Goal: Task Accomplishment & Management: Use online tool/utility

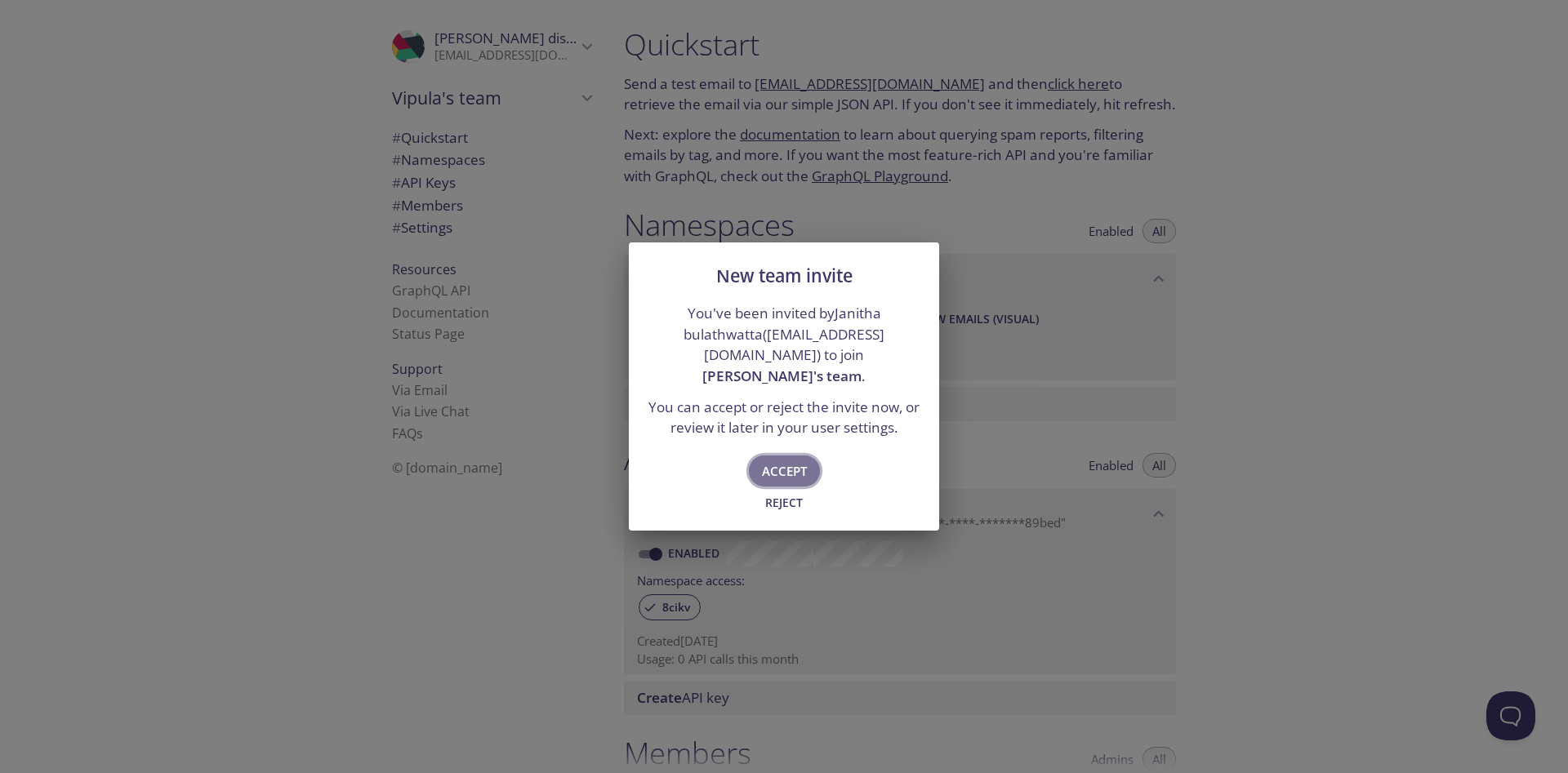
click at [782, 464] on span "Accept" at bounding box center [785, 471] width 45 height 22
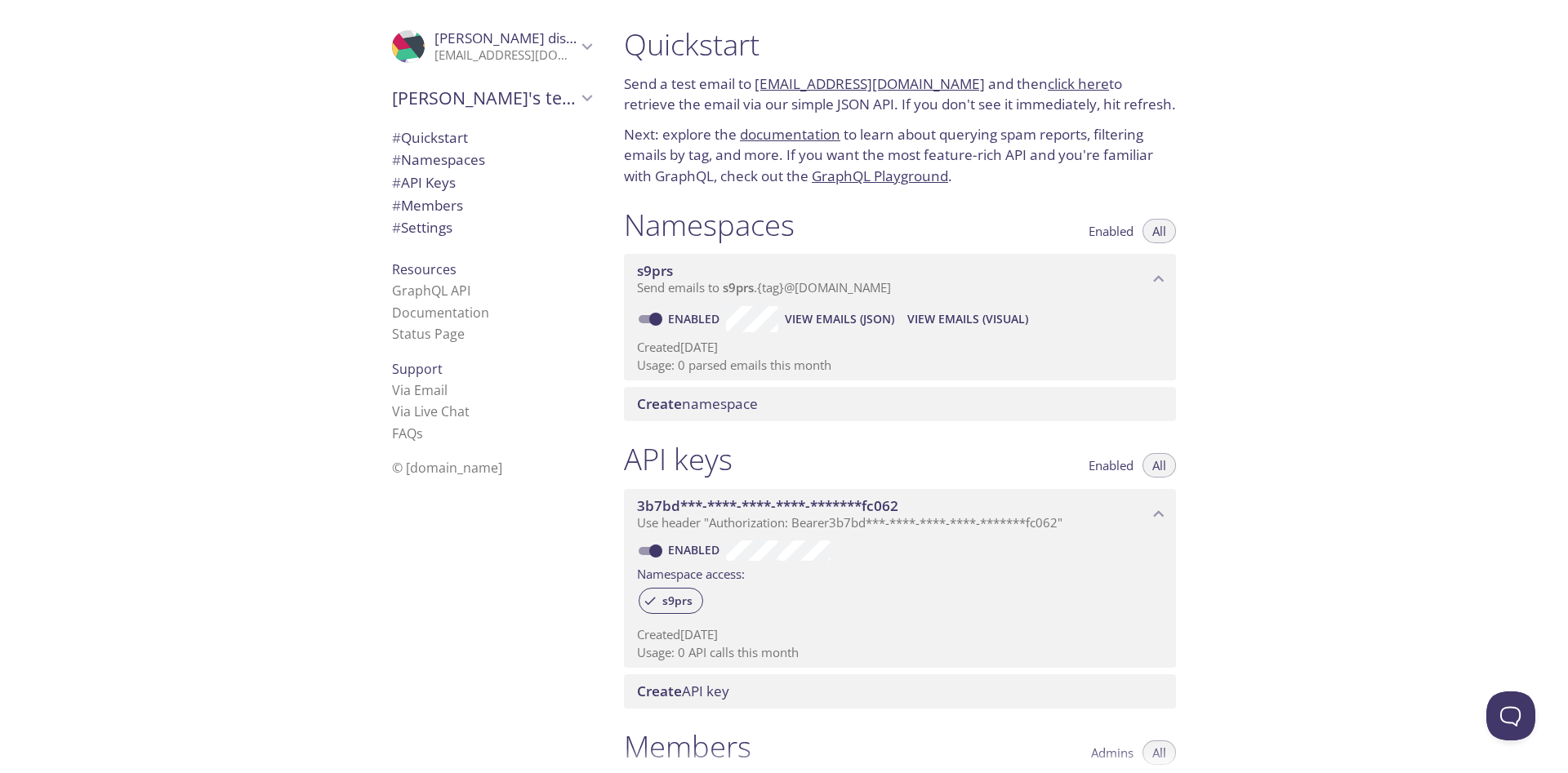
type input "[PERSON_NAME]'s team"
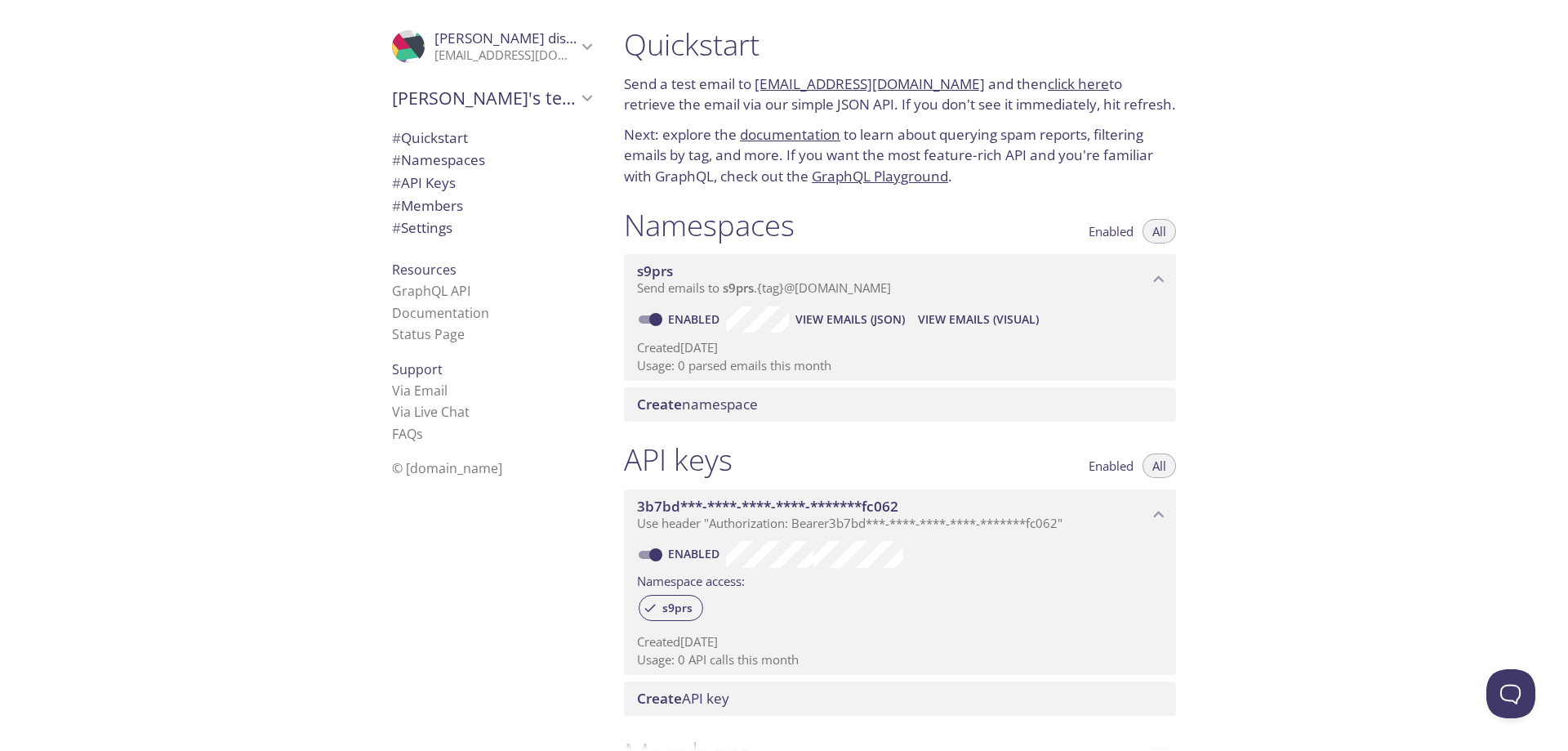
click at [1250, 174] on div "Quickstart Send a test email to [EMAIL_ADDRESS][DOMAIN_NAME] and then click her…" at bounding box center [1089, 376] width 957 height 751
click at [456, 155] on span "# Namespaces" at bounding box center [438, 159] width 93 height 19
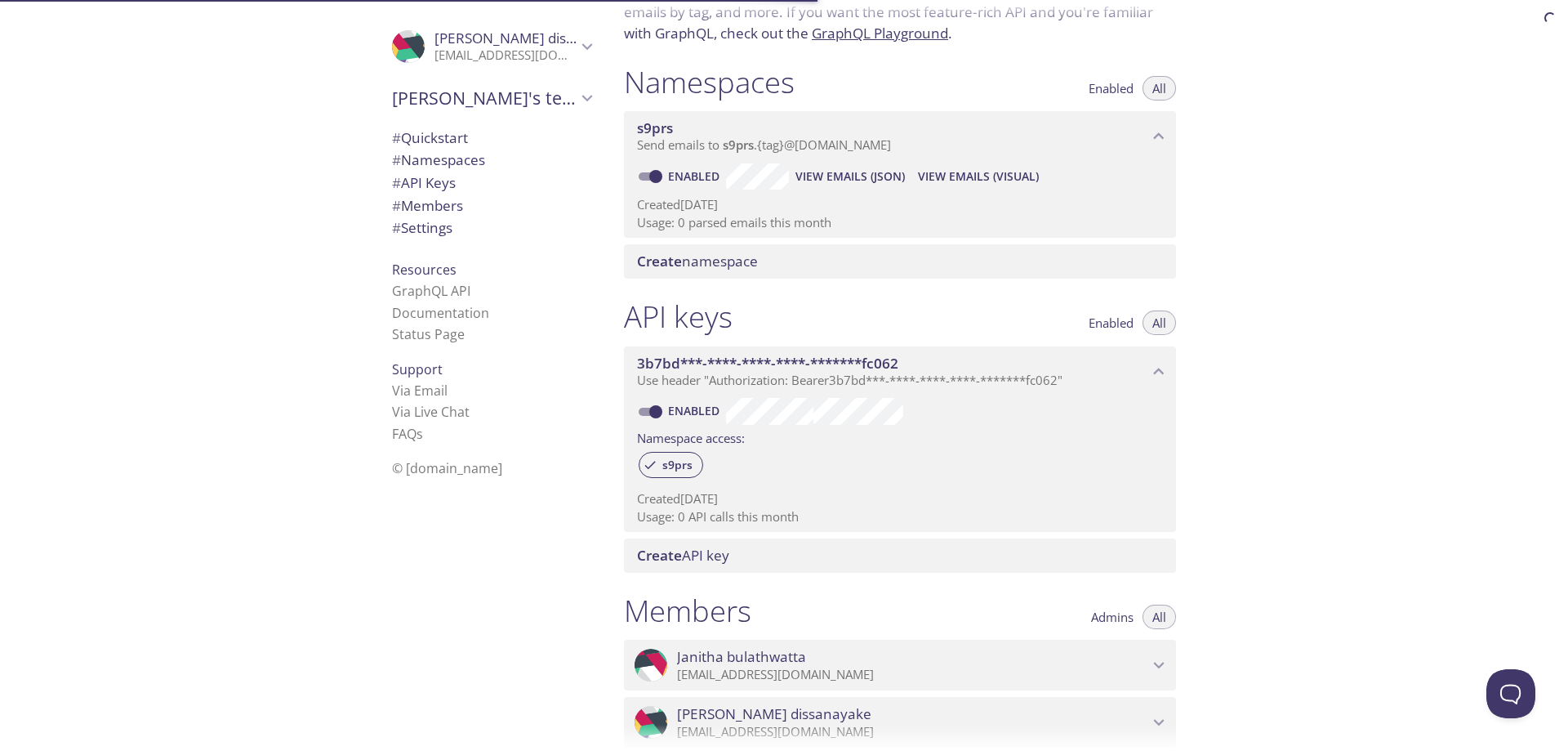
scroll to position [109, 0]
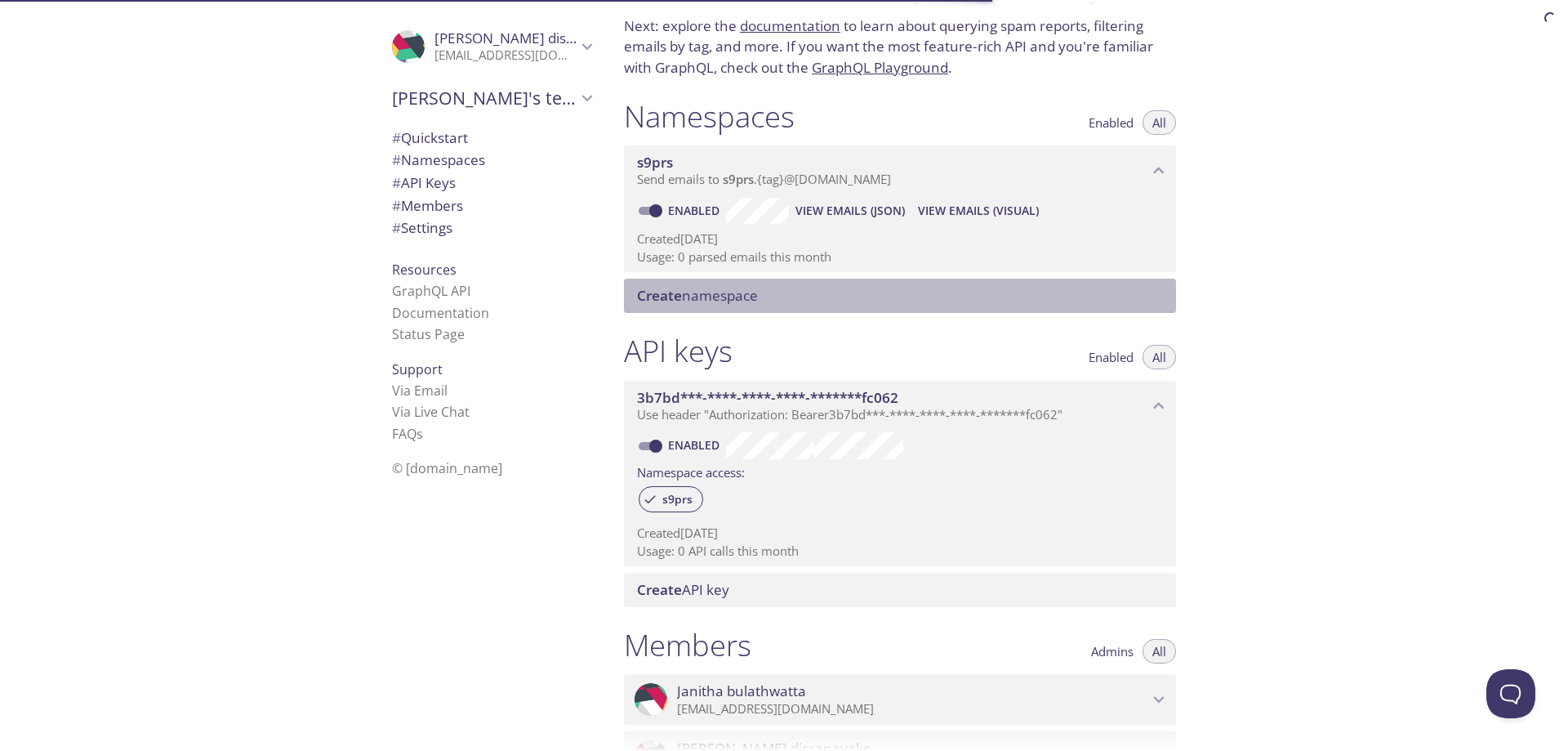
click at [732, 294] on span "Create namespace" at bounding box center [698, 295] width 121 height 19
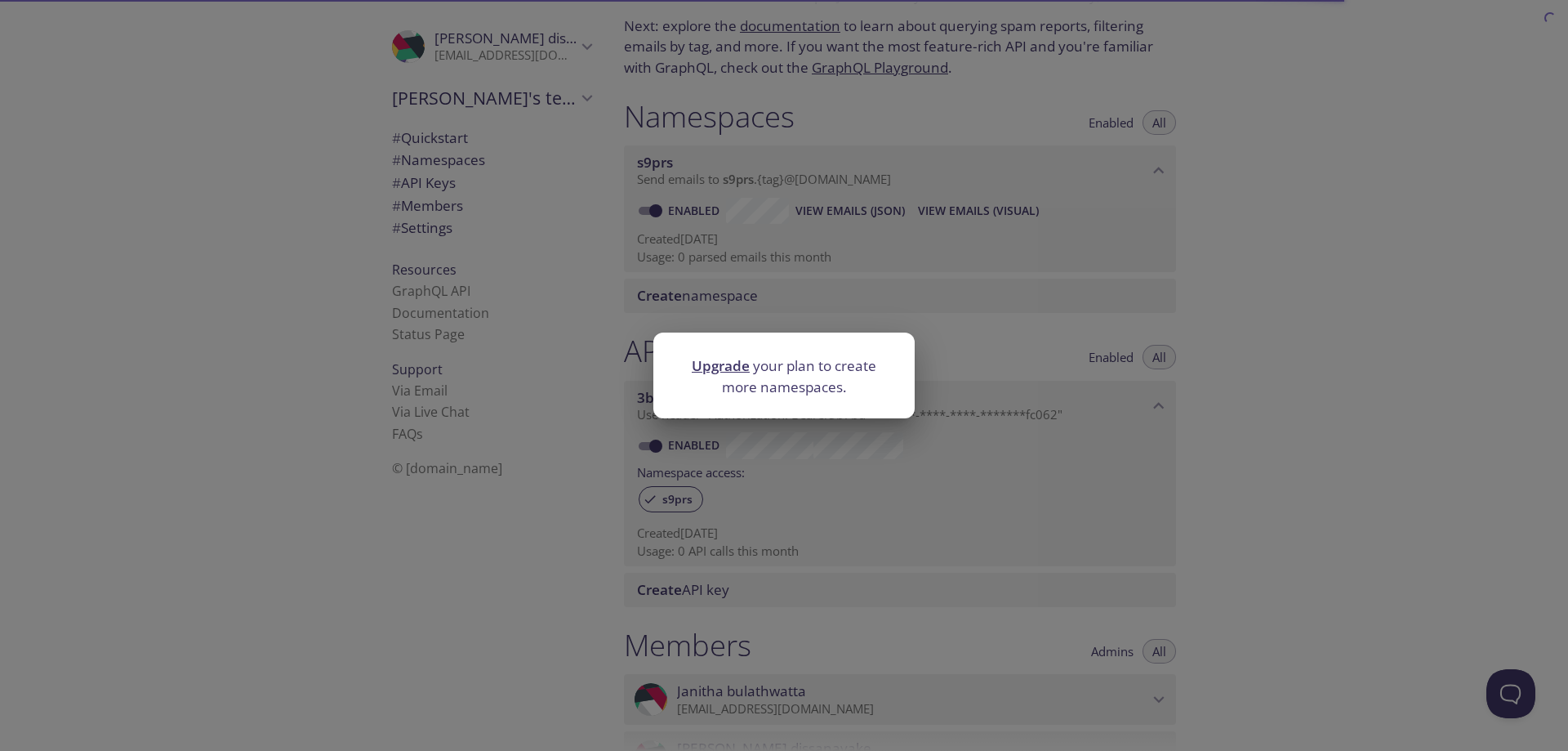
click at [1325, 351] on div "Upgrade your plan to create more namespaces." at bounding box center [784, 376] width 1568 height 751
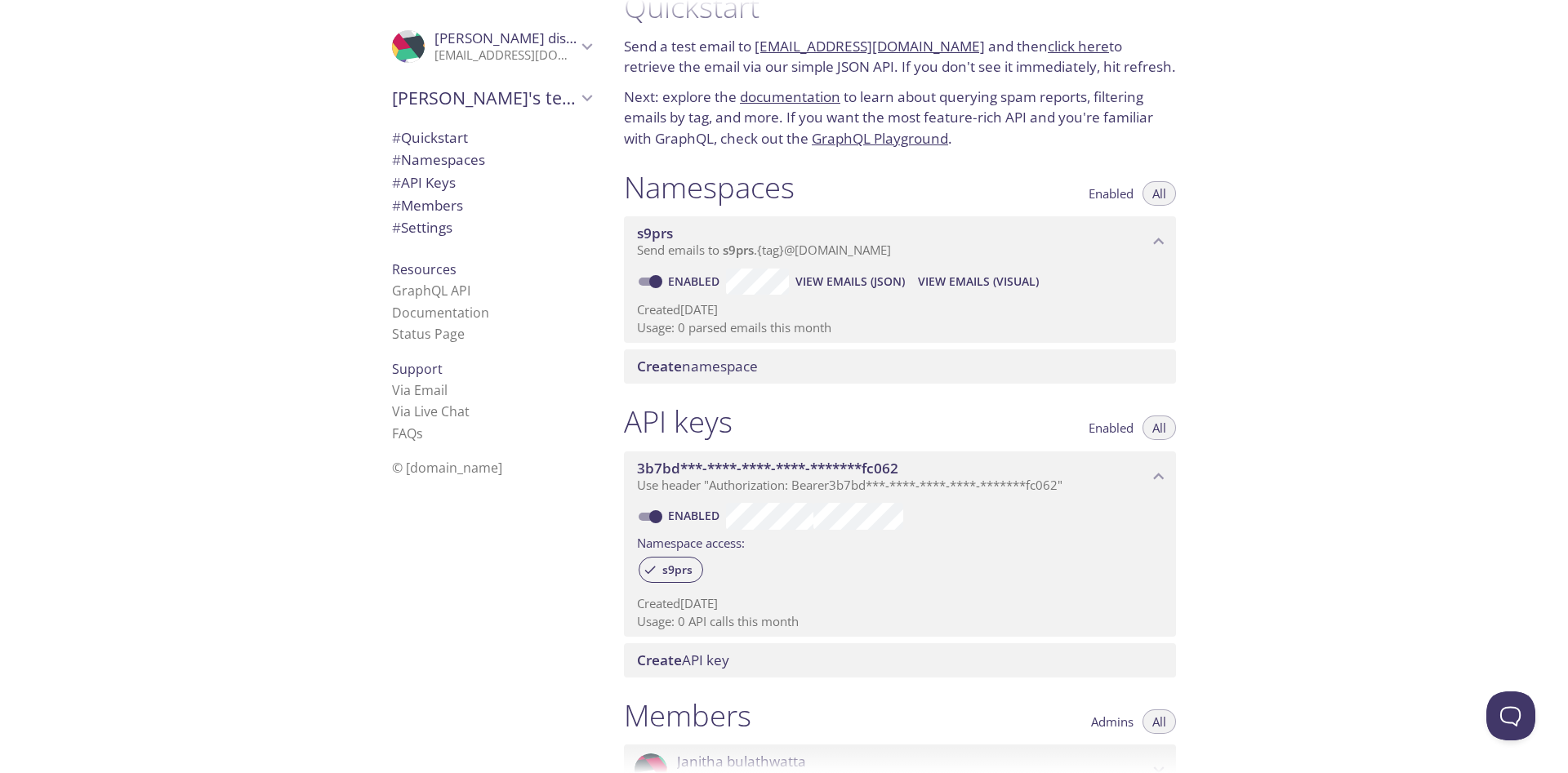
scroll to position [0, 0]
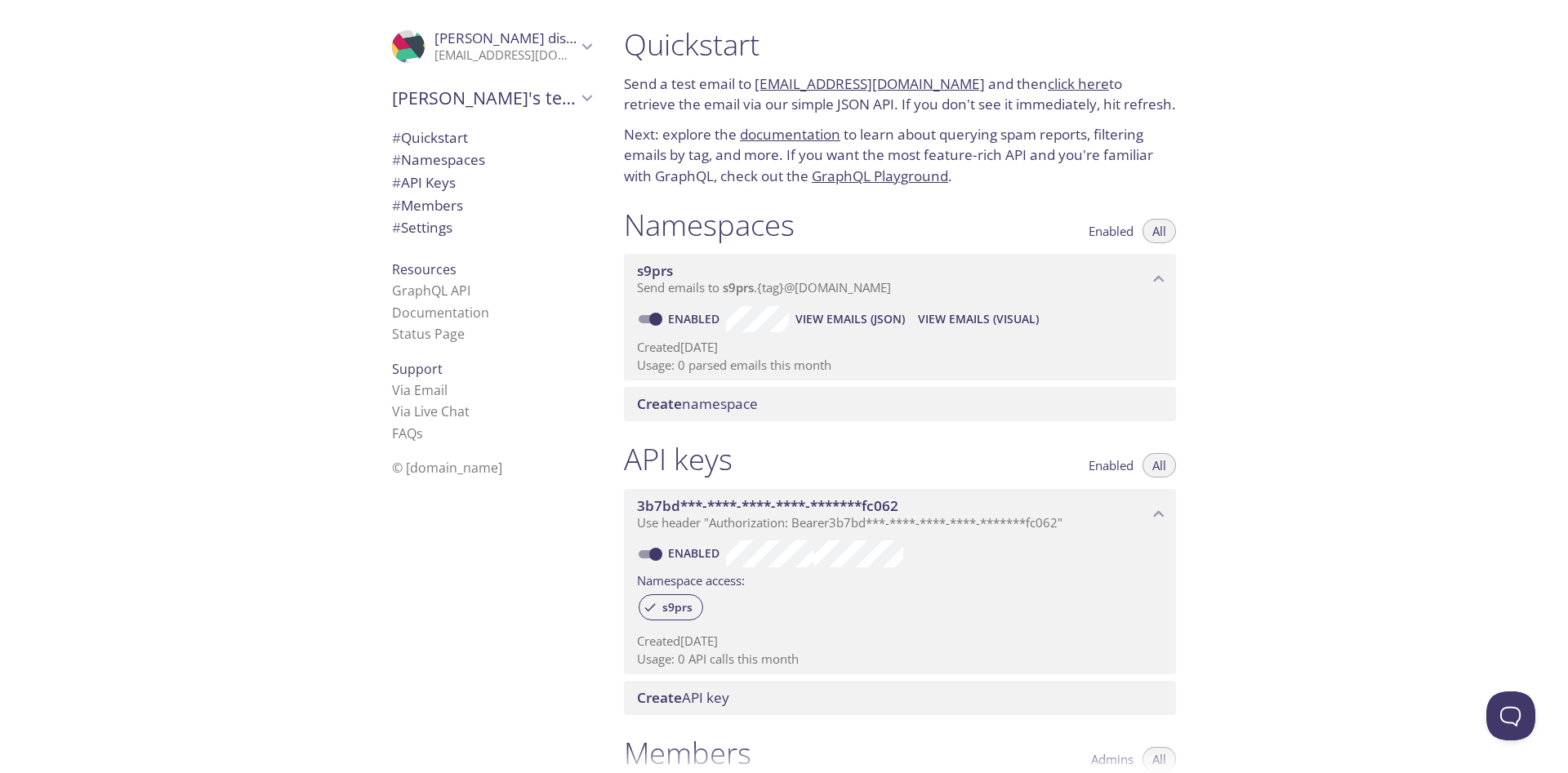
click at [426, 324] on li "Status Page" at bounding box center [491, 334] width 199 height 22
click at [436, 312] on link "Documentation" at bounding box center [440, 313] width 97 height 18
